Goal: Task Accomplishment & Management: Manage account settings

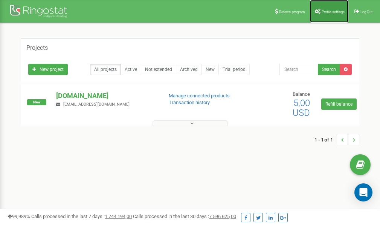
click at [329, 12] on span "Profile settings" at bounding box center [333, 12] width 23 height 4
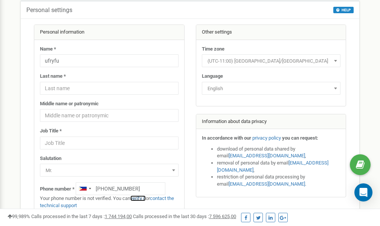
click at [142, 198] on link "verify it" at bounding box center [137, 198] width 15 height 6
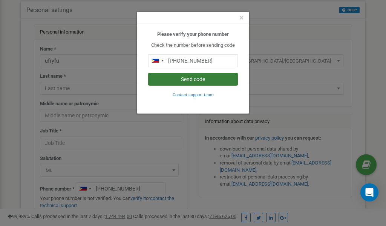
click at [196, 78] on button "Send code" at bounding box center [193, 79] width 90 height 13
